Goal: Task Accomplishment & Management: Complete application form

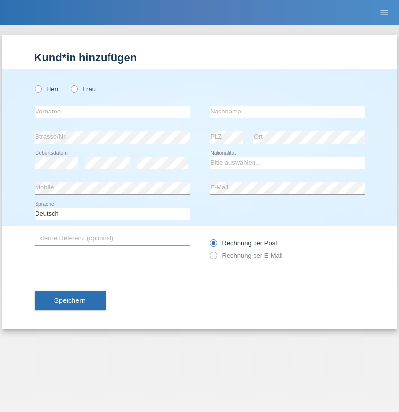
radio input "true"
click at [112, 111] on input "text" at bounding box center [112, 112] width 155 height 12
type input "[PERSON_NAME]"
click at [287, 111] on input "text" at bounding box center [287, 112] width 155 height 12
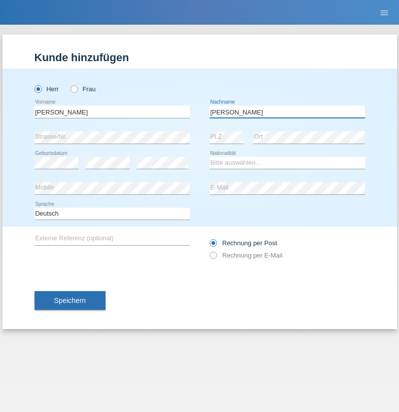
type input "Heger"
select select "CH"
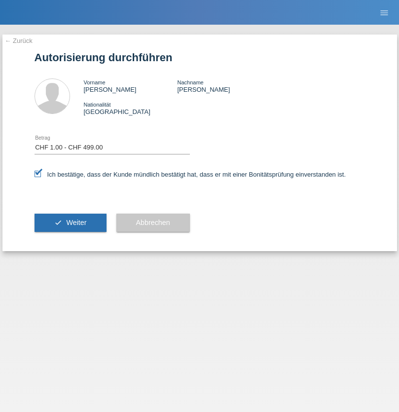
select select "1"
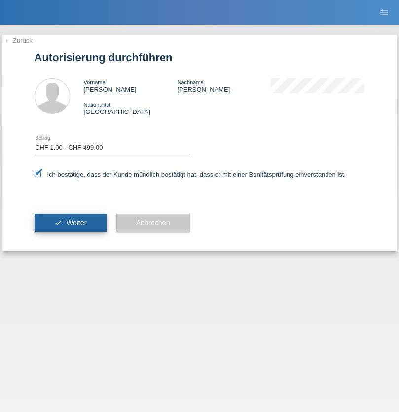
click at [70, 222] on span "Weiter" at bounding box center [76, 223] width 20 height 8
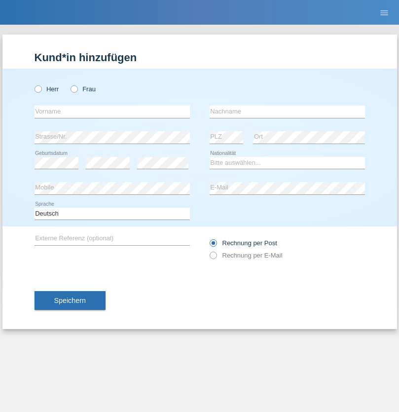
radio input "true"
click at [112, 111] on input "text" at bounding box center [112, 112] width 155 height 12
type input "David"
click at [287, 111] on input "text" at bounding box center [287, 112] width 155 height 12
type input "Senn"
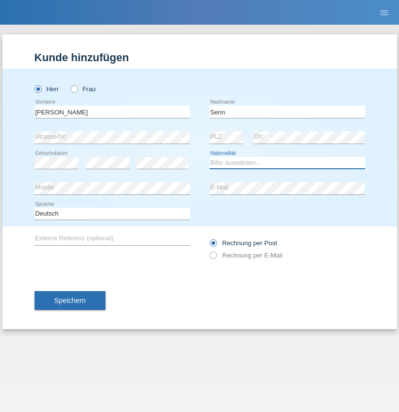
select select "CH"
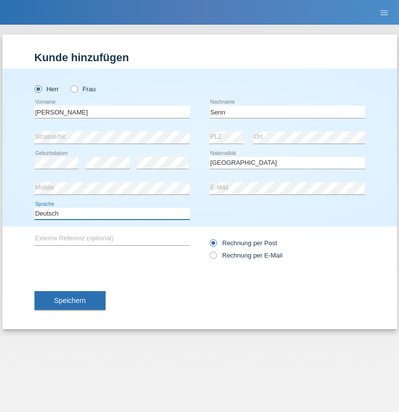
select select "en"
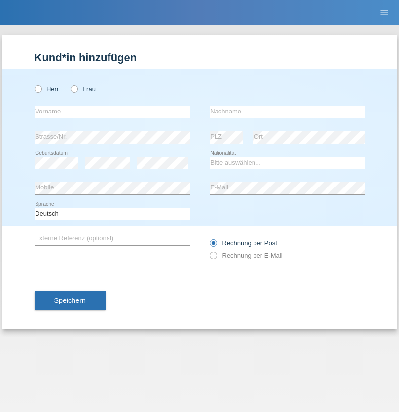
radio input "true"
click at [112, 111] on input "text" at bounding box center [112, 112] width 155 height 12
type input "Gorana"
click at [287, 111] on input "text" at bounding box center [287, 112] width 155 height 12
type input "[PERSON_NAME]"
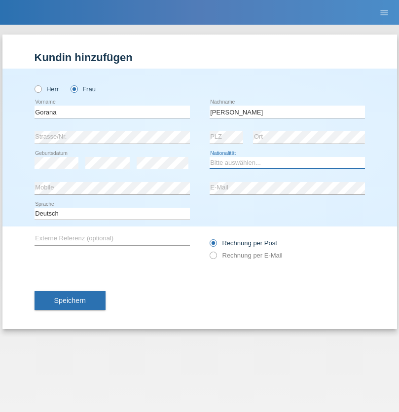
select select "CH"
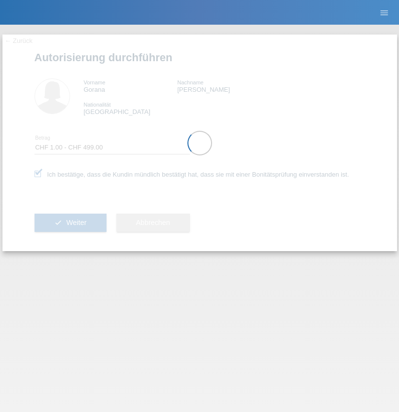
select select "1"
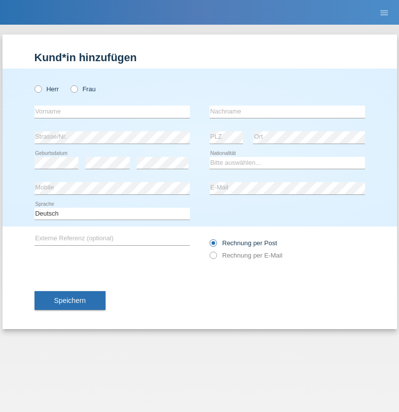
radio input "true"
click at [112, 111] on input "text" at bounding box center [112, 112] width 155 height 12
type input "Tayfun"
click at [287, 111] on input "text" at bounding box center [287, 112] width 155 height 12
type input "Kiraz"
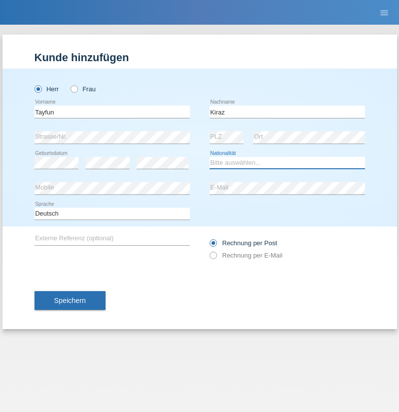
select select "CH"
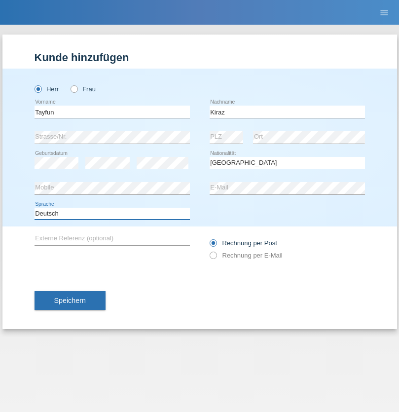
select select "en"
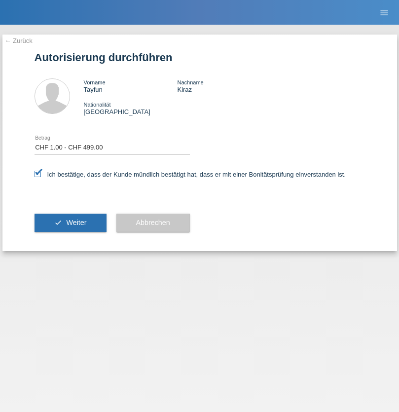
select select "1"
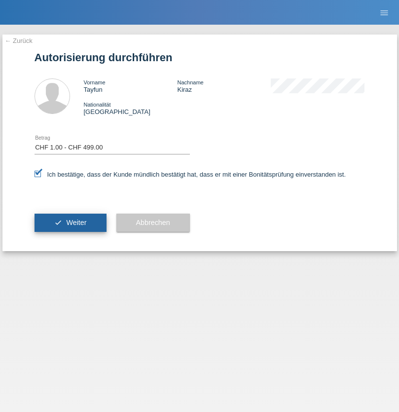
click at [70, 222] on span "Weiter" at bounding box center [76, 223] width 20 height 8
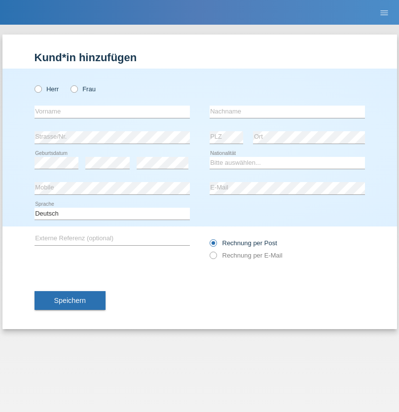
radio input "true"
click at [112, 111] on input "text" at bounding box center [112, 112] width 155 height 12
type input "Moser"
click at [287, 111] on input "text" at bounding box center [287, 112] width 155 height 12
type input "Emely"
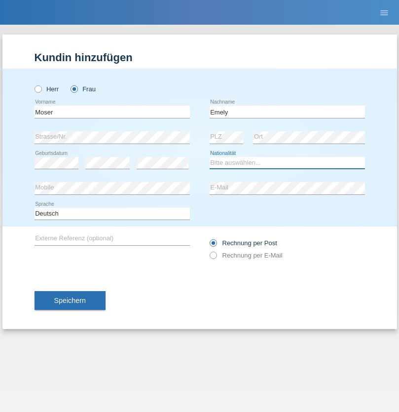
select select "CH"
radio input "true"
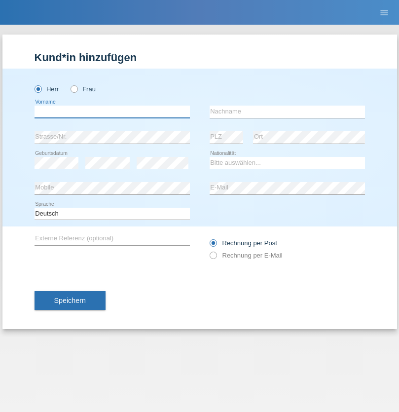
click at [112, 111] on input "text" at bounding box center [112, 112] width 155 height 12
type input "[PERSON_NAME]"
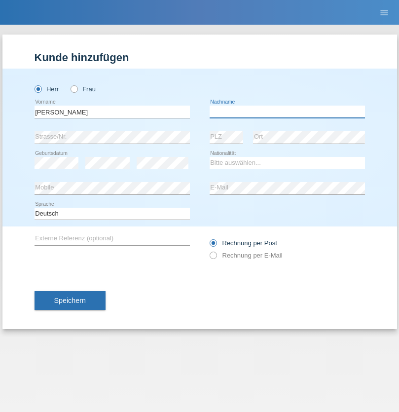
click at [287, 111] on input "text" at bounding box center [287, 112] width 155 height 12
type input "Nemani"
select select "AF"
select select "C"
select select "02"
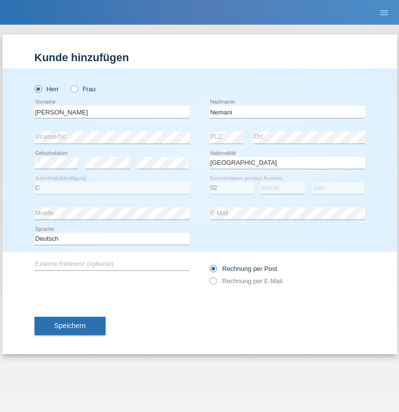
select select "01"
select select "2021"
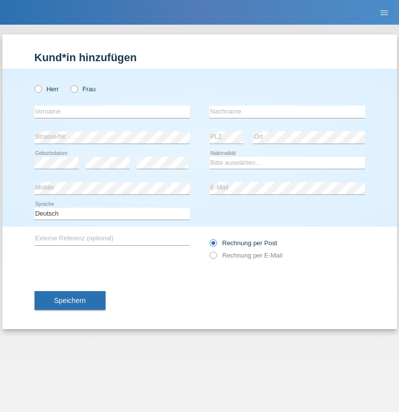
radio input "true"
click at [112, 111] on input "text" at bounding box center [112, 112] width 155 height 12
type input "Besart"
click at [287, 111] on input "text" at bounding box center [287, 112] width 155 height 12
type input "Emiri"
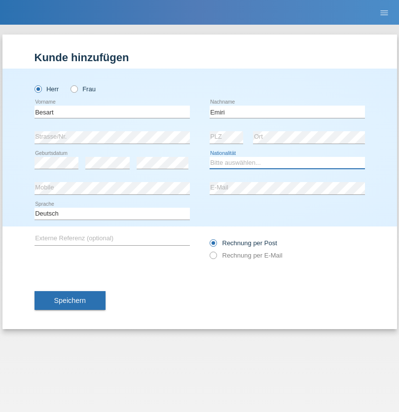
select select "XK"
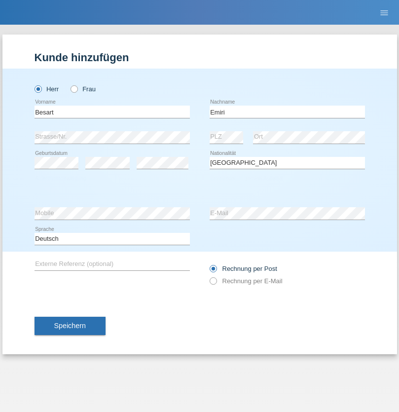
select select "C"
select select "04"
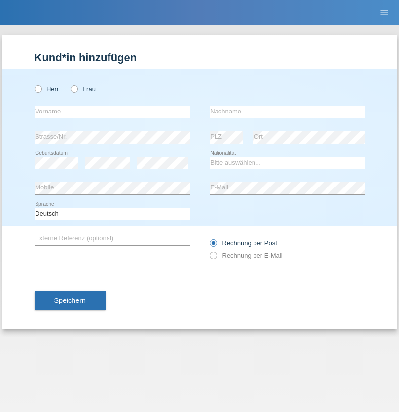
radio input "true"
click at [112, 111] on input "text" at bounding box center [112, 112] width 155 height 12
type input "[PERSON_NAME]"
click at [287, 111] on input "text" at bounding box center [287, 112] width 155 height 12
type input "Jacquet"
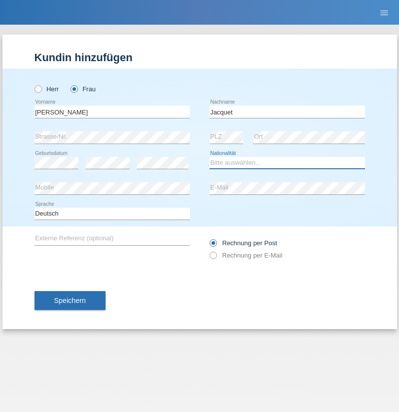
select select "CH"
radio input "true"
select select "DE"
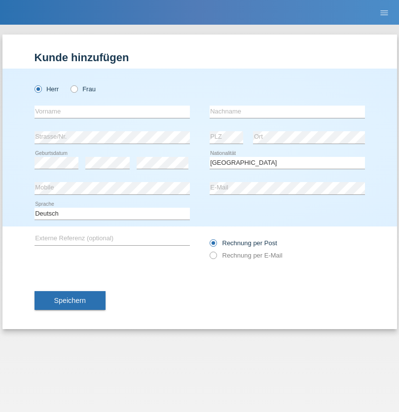
select select "C"
select select "07"
select select "11"
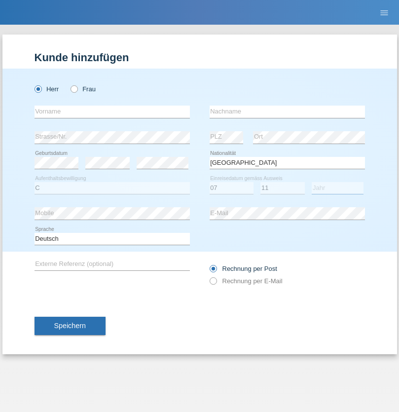
select select "1972"
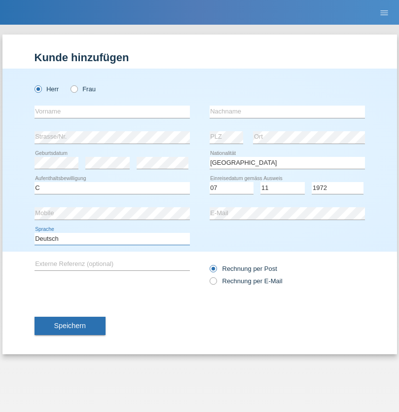
select select "en"
